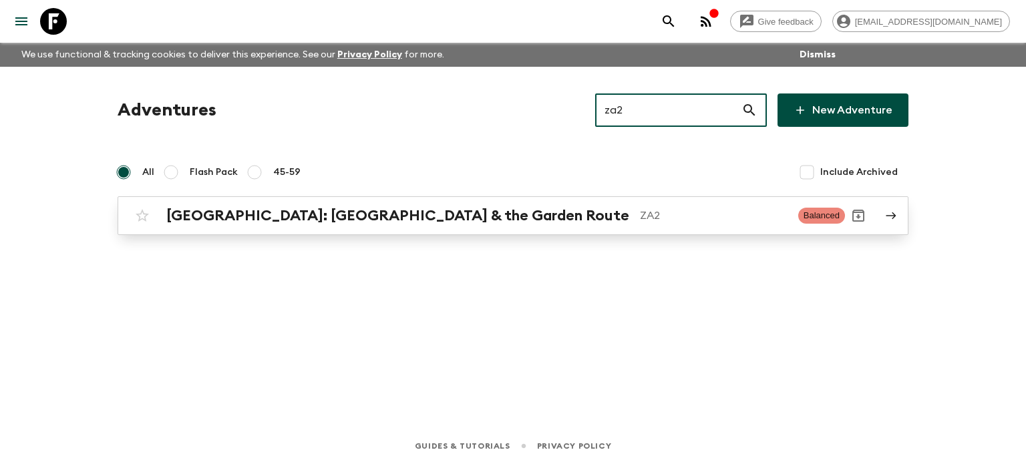
type input "za2"
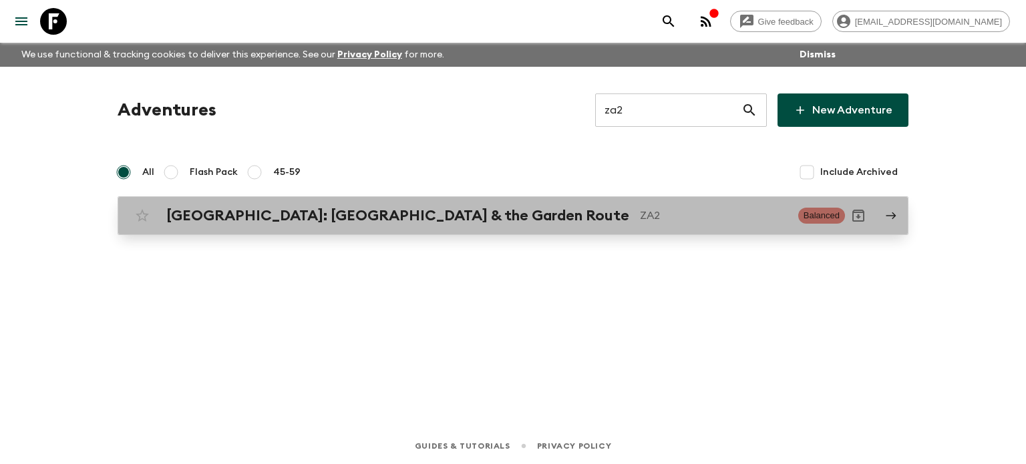
click at [421, 211] on h2 "[GEOGRAPHIC_DATA]: [GEOGRAPHIC_DATA] & the Garden Route" at bounding box center [397, 215] width 463 height 17
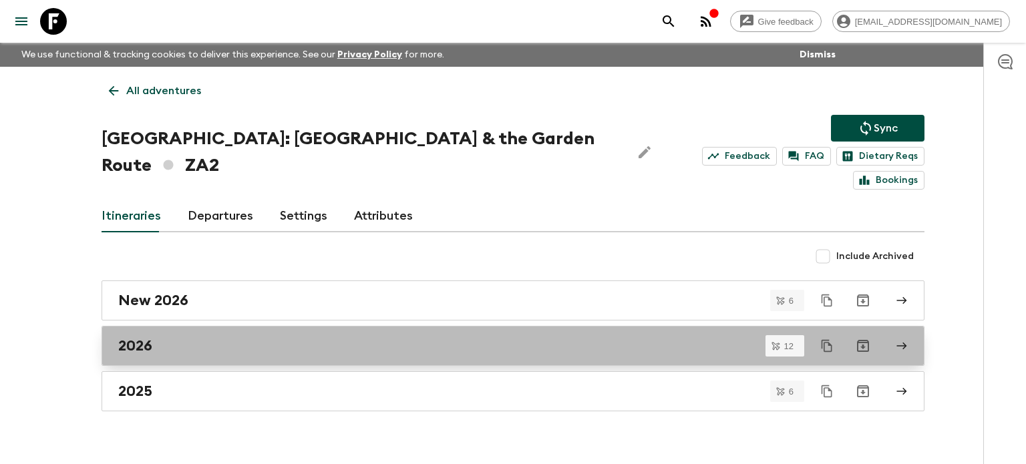
click at [339, 337] on div "2026" at bounding box center [500, 345] width 764 height 17
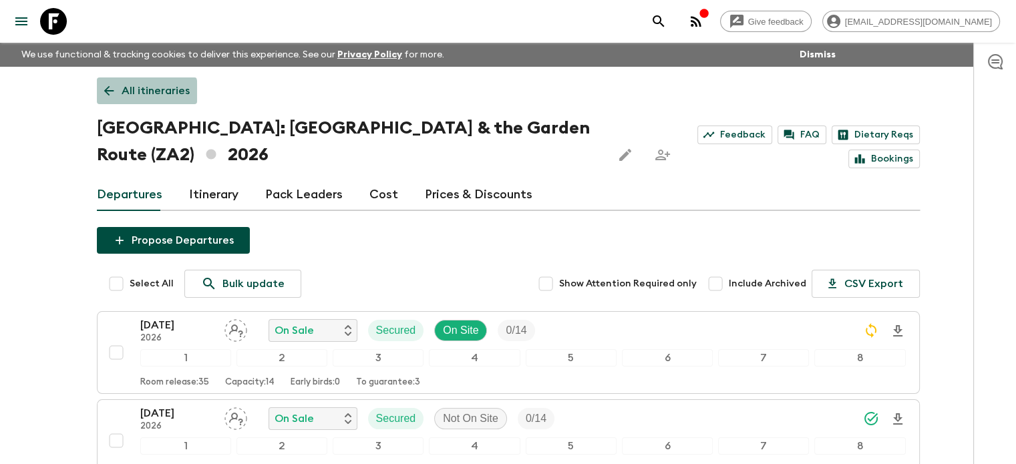
click at [120, 95] on link "All itineraries" at bounding box center [147, 91] width 100 height 27
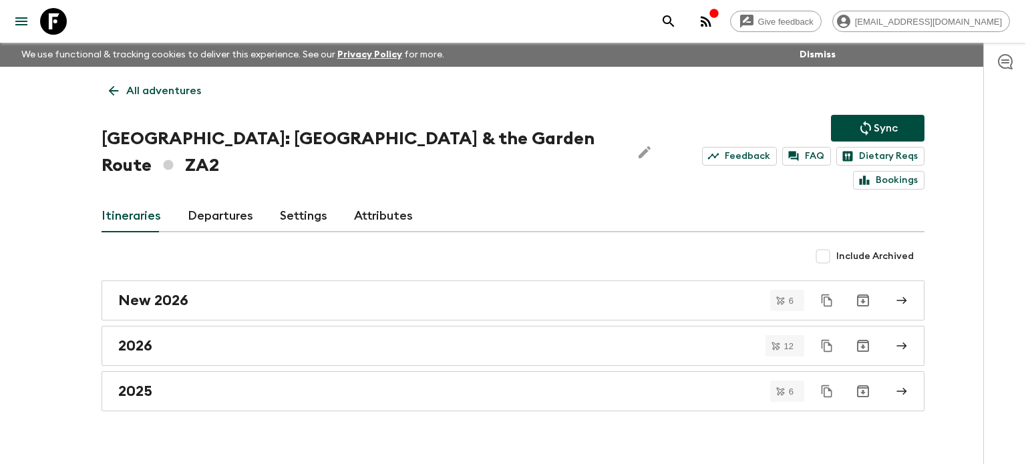
click at [176, 281] on div "New 2026 6" at bounding box center [513, 301] width 823 height 40
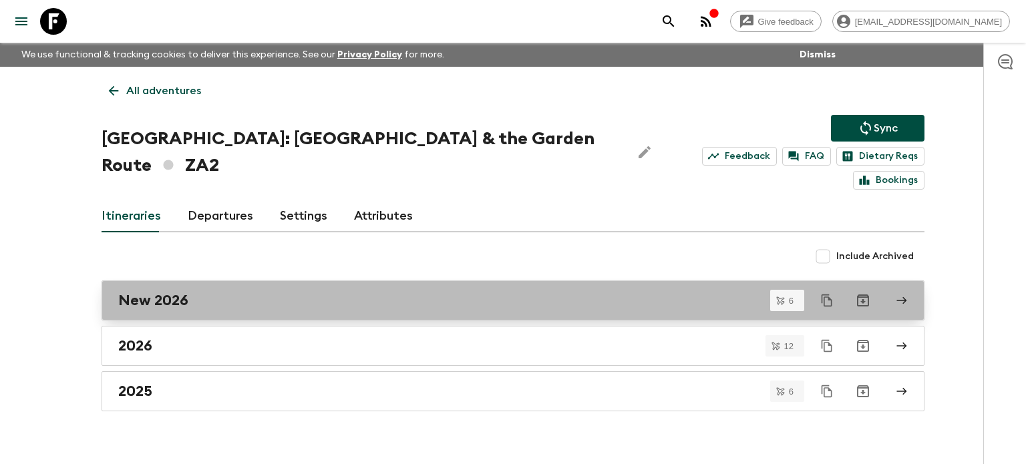
click at [169, 292] on h2 "New 2026" at bounding box center [153, 300] width 70 height 17
